Goal: Learn about a topic

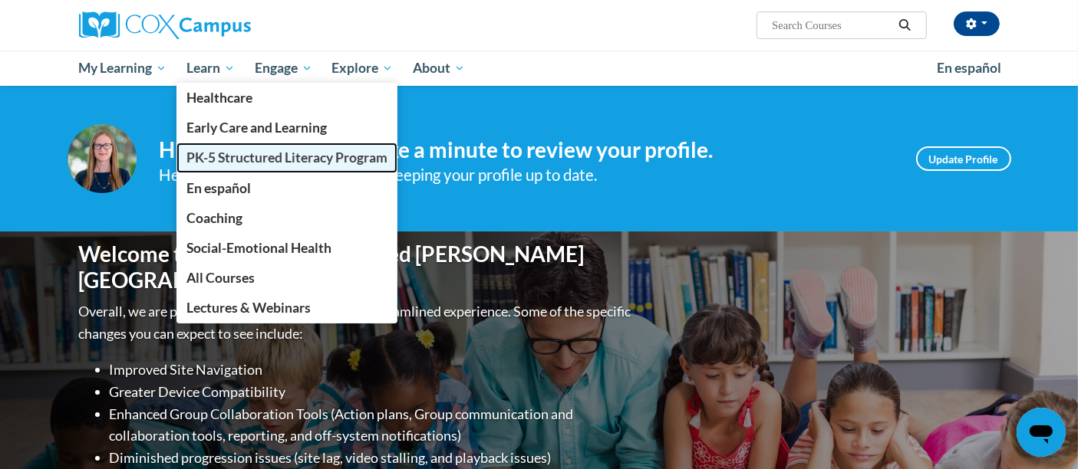
click at [267, 165] on span "PK-5 Structured Literacy Program" at bounding box center [286, 158] width 201 height 16
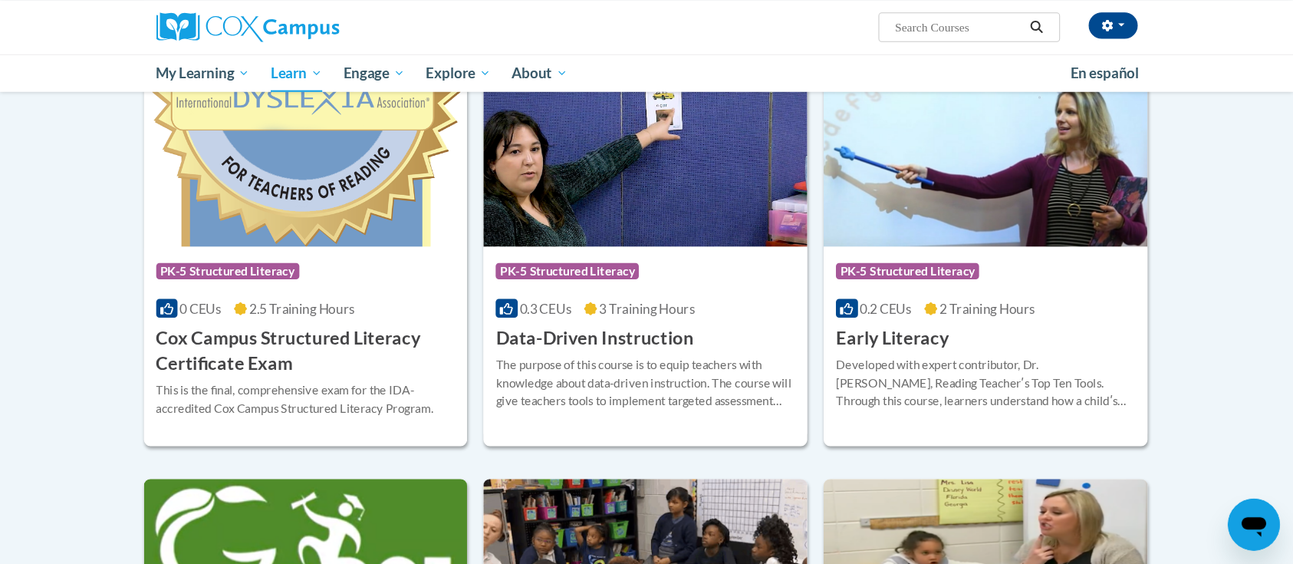
scroll to position [511, 0]
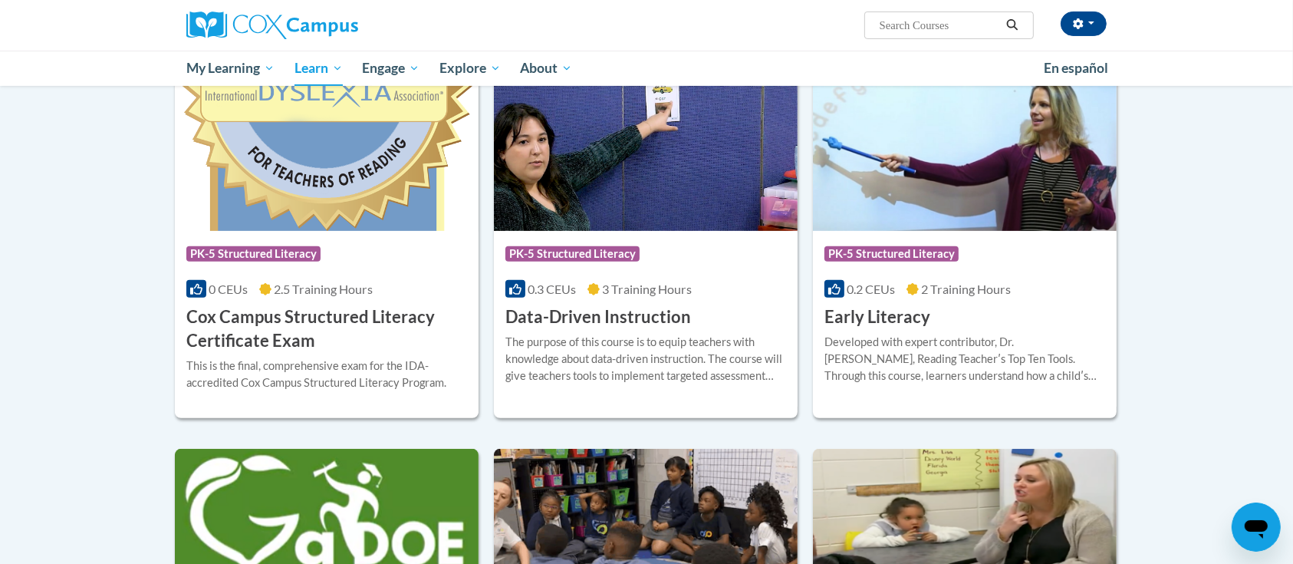
drag, startPoint x: 749, startPoint y: 2, endPoint x: 26, endPoint y: 314, distance: 787.5
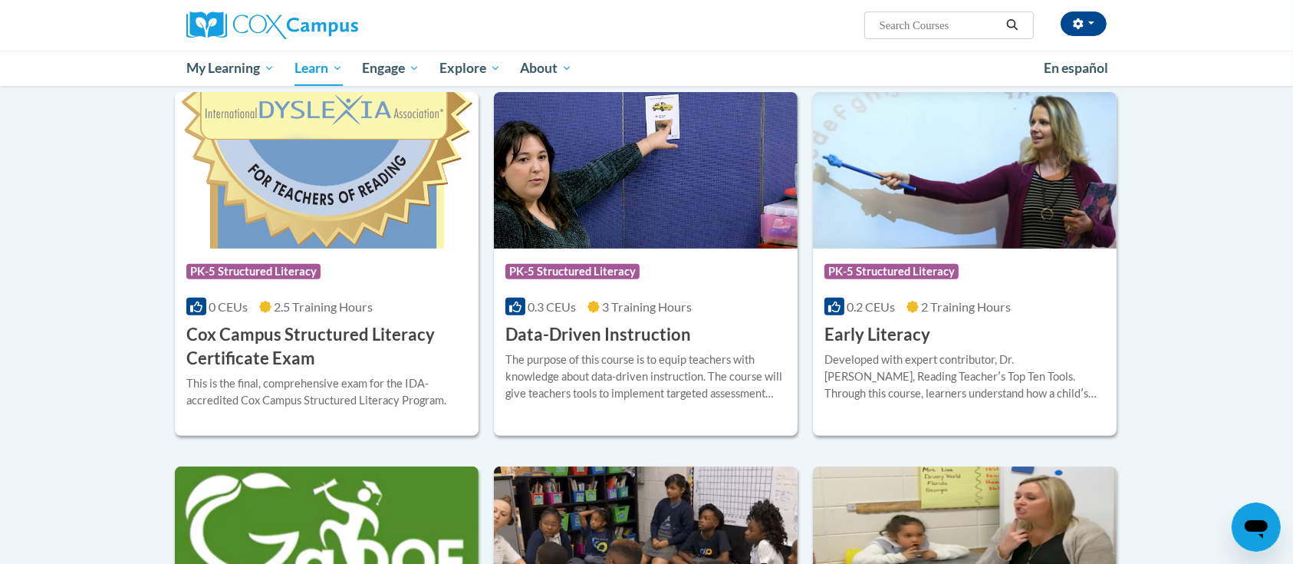
scroll to position [492, 0]
